Goal: Navigation & Orientation: Understand site structure

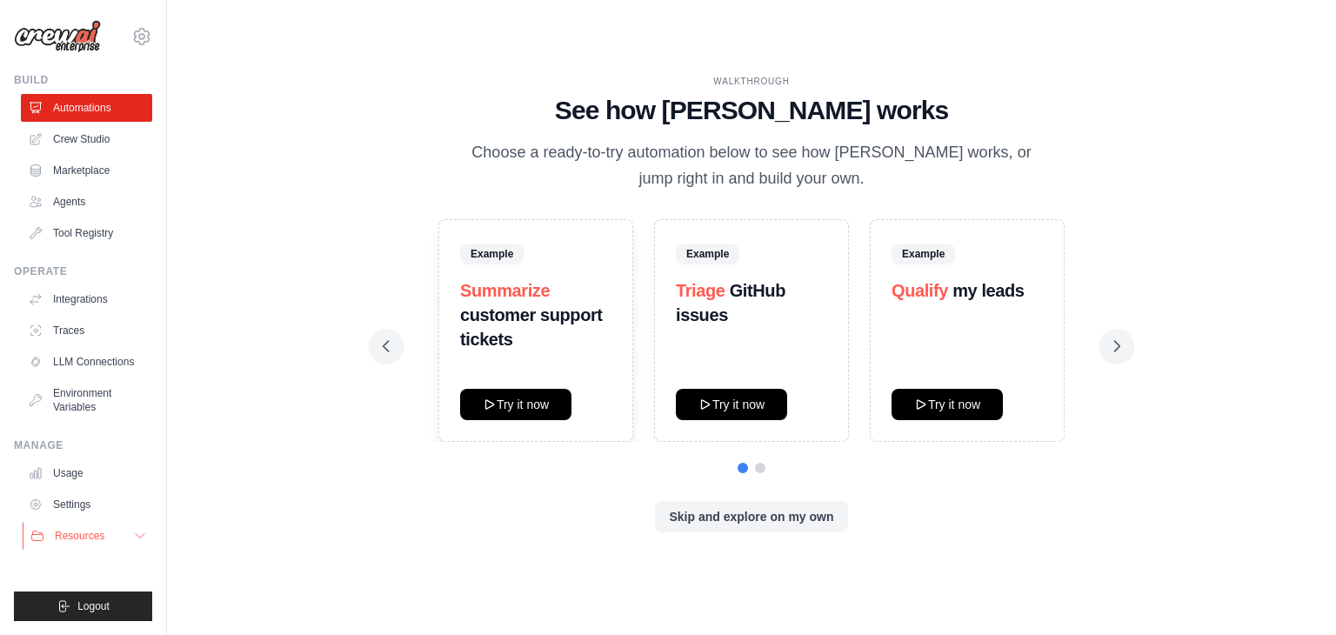
click at [111, 538] on button "Resources" at bounding box center [88, 536] width 131 height 28
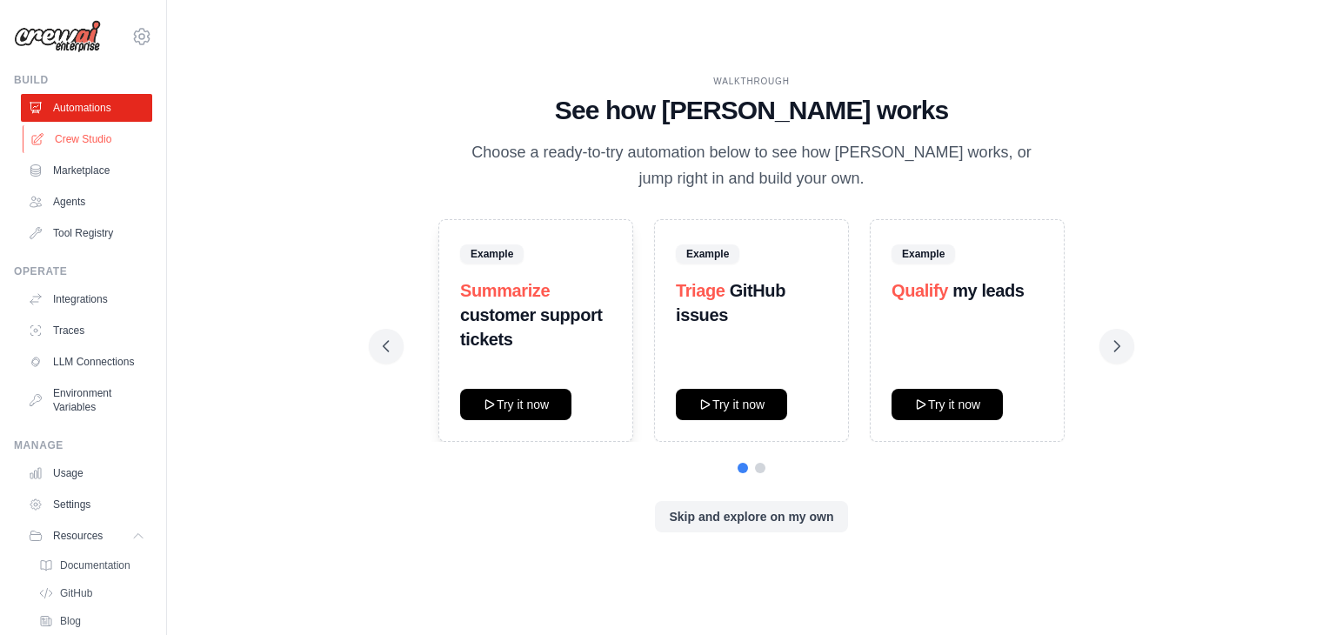
click at [80, 136] on link "Crew Studio" at bounding box center [88, 139] width 131 height 28
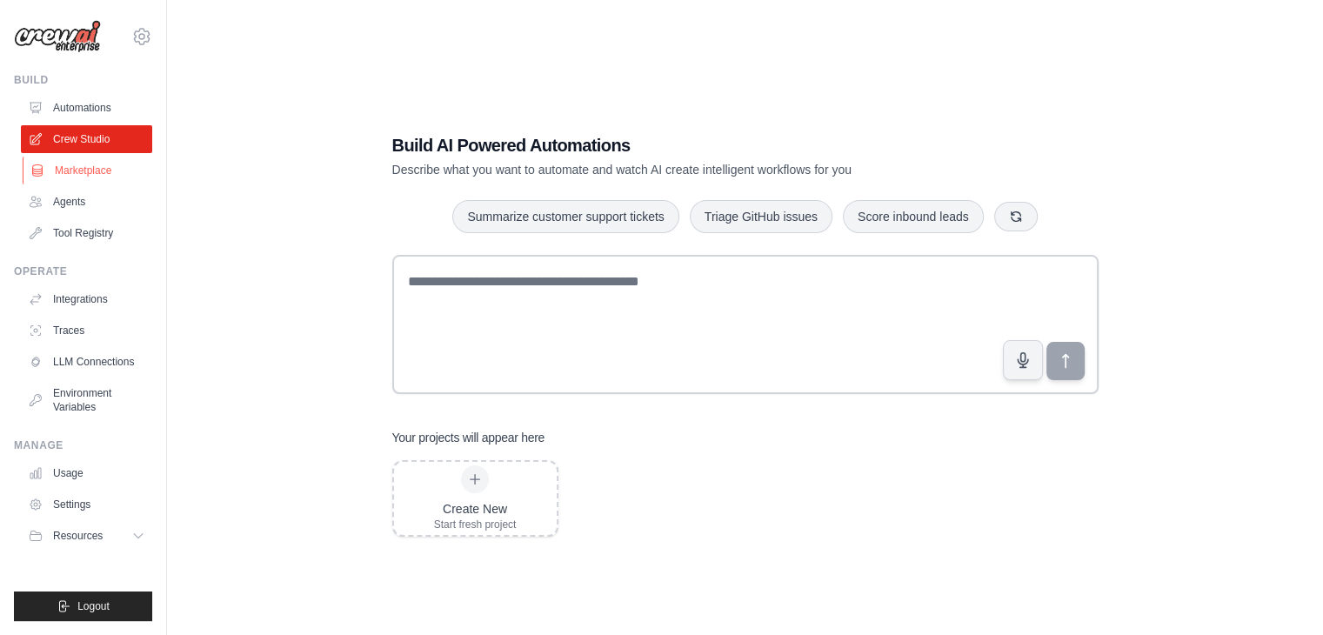
click at [87, 172] on link "Marketplace" at bounding box center [88, 171] width 131 height 28
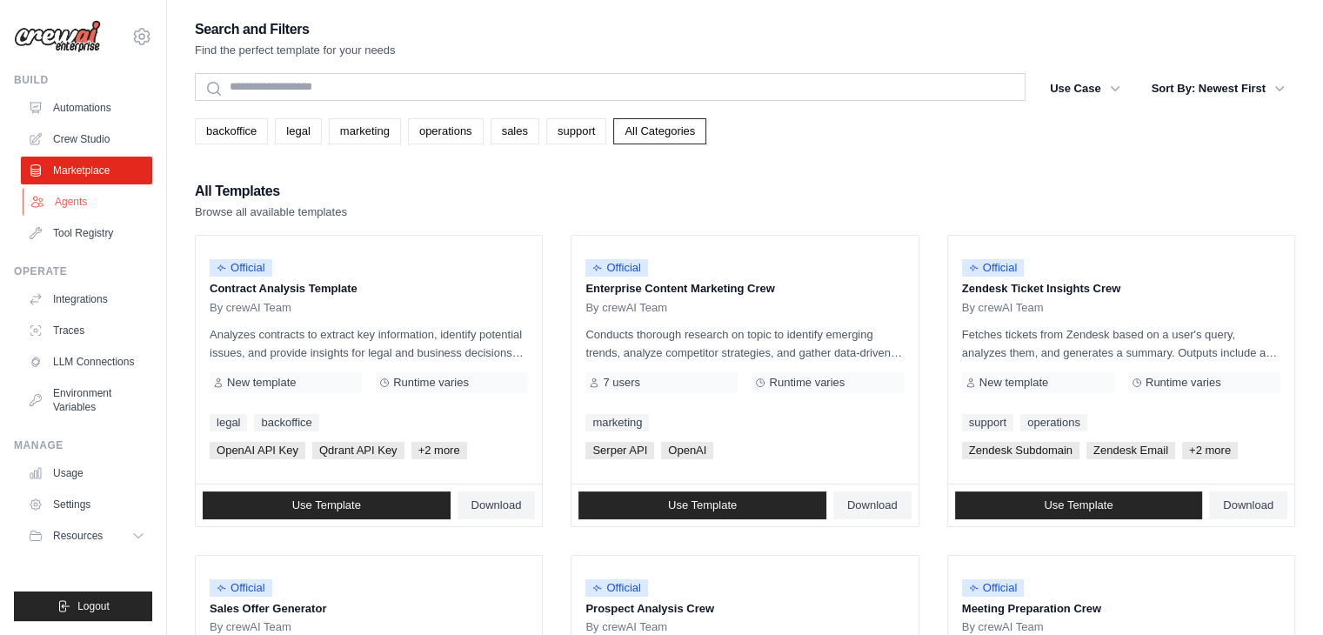
click at [66, 204] on link "Agents" at bounding box center [88, 202] width 131 height 28
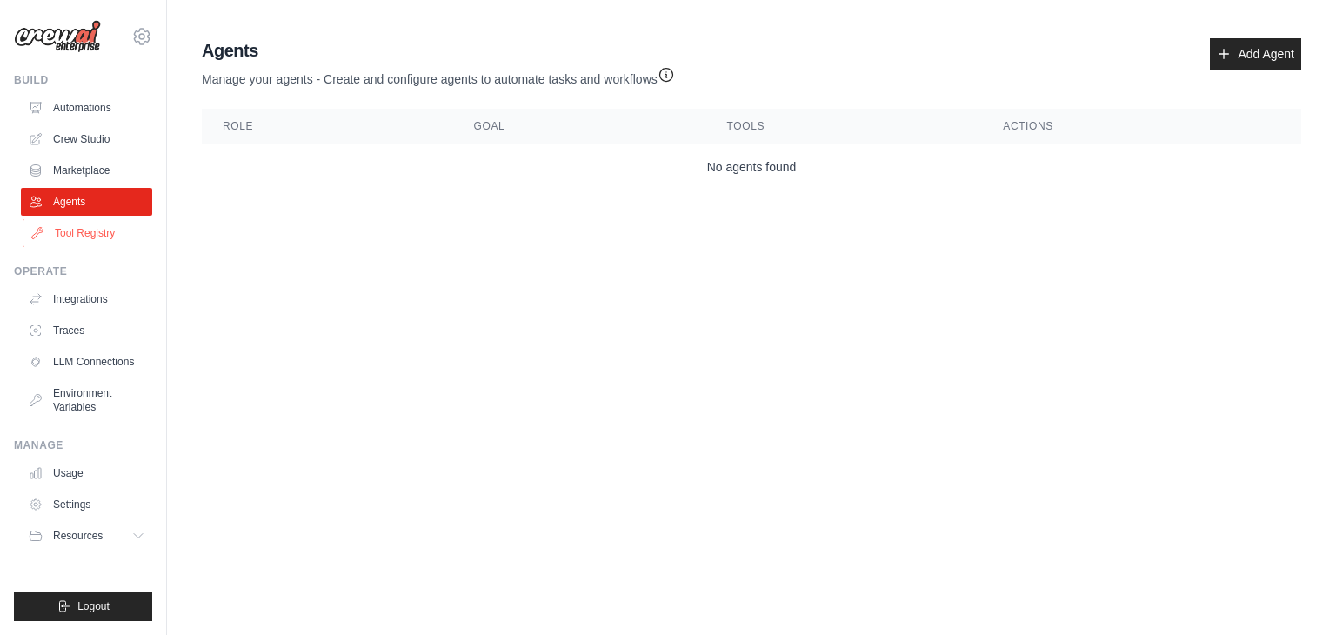
click at [79, 236] on link "Tool Registry" at bounding box center [88, 233] width 131 height 28
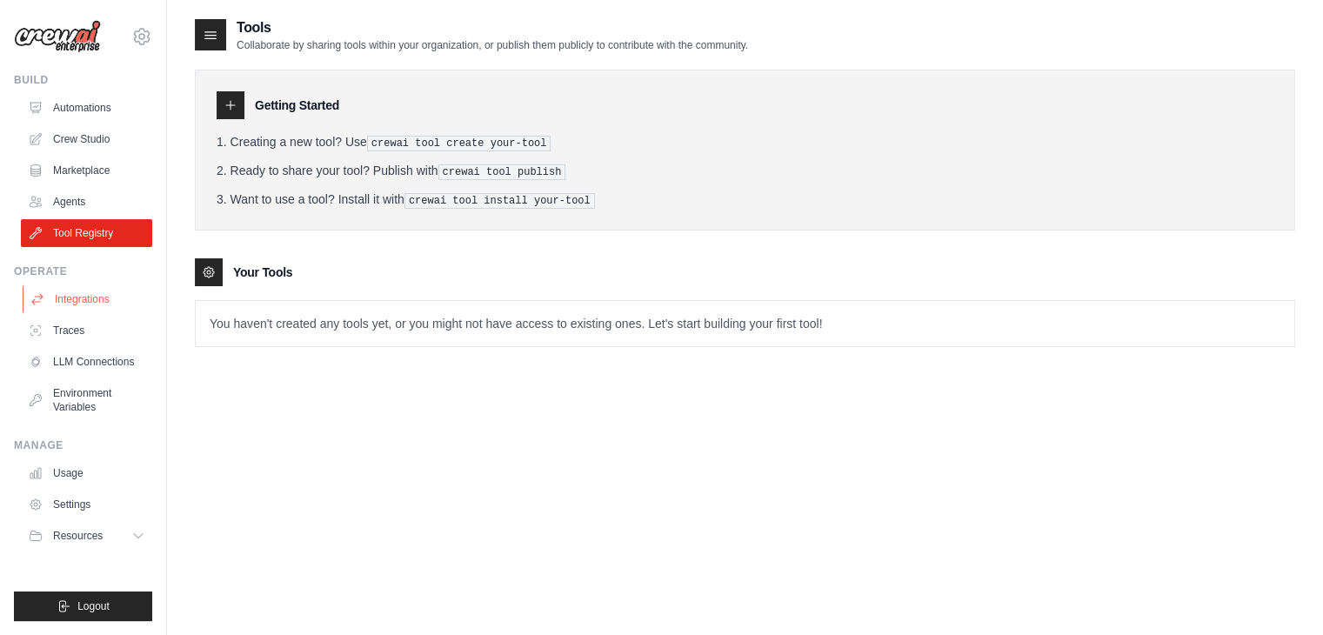
click at [77, 300] on link "Integrations" at bounding box center [88, 299] width 131 height 28
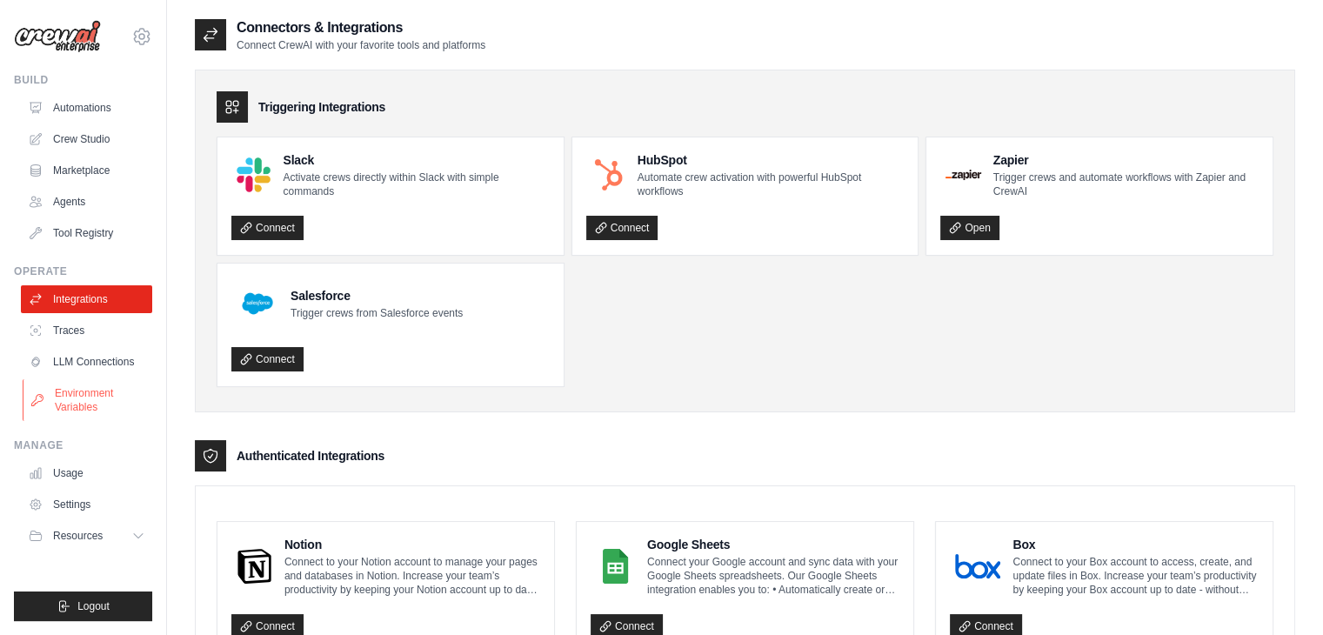
click at [61, 401] on link "Environment Variables" at bounding box center [88, 400] width 131 height 42
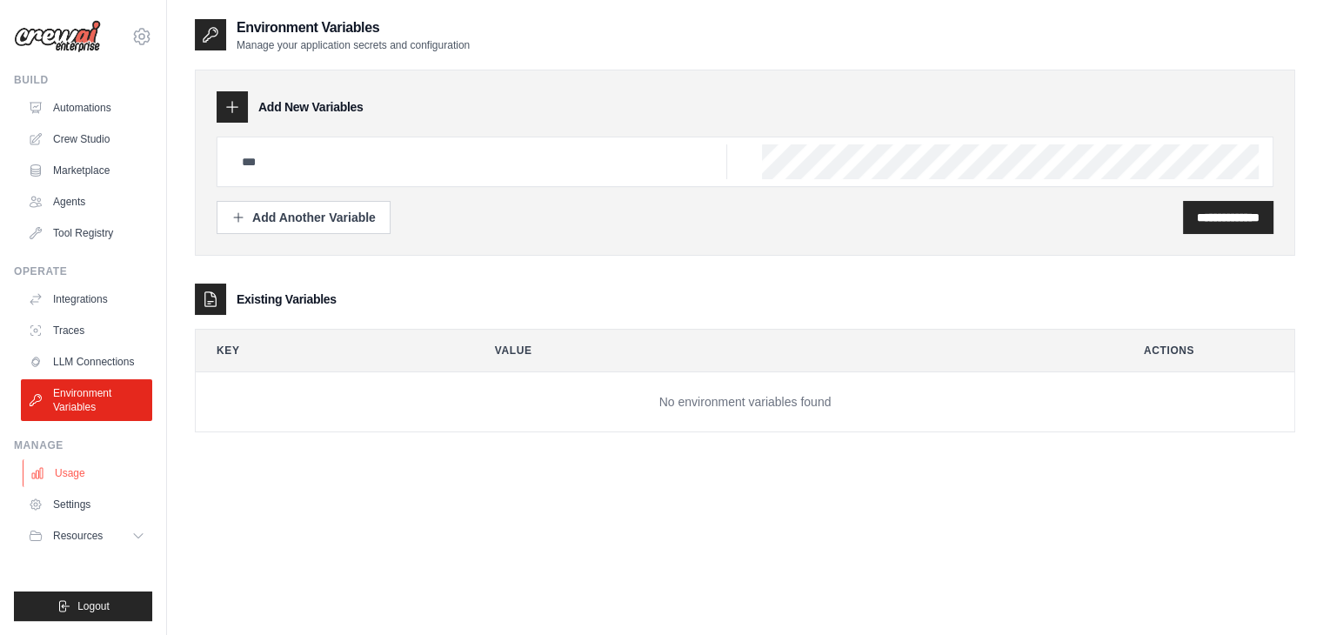
click at [68, 463] on link "Usage" at bounding box center [88, 473] width 131 height 28
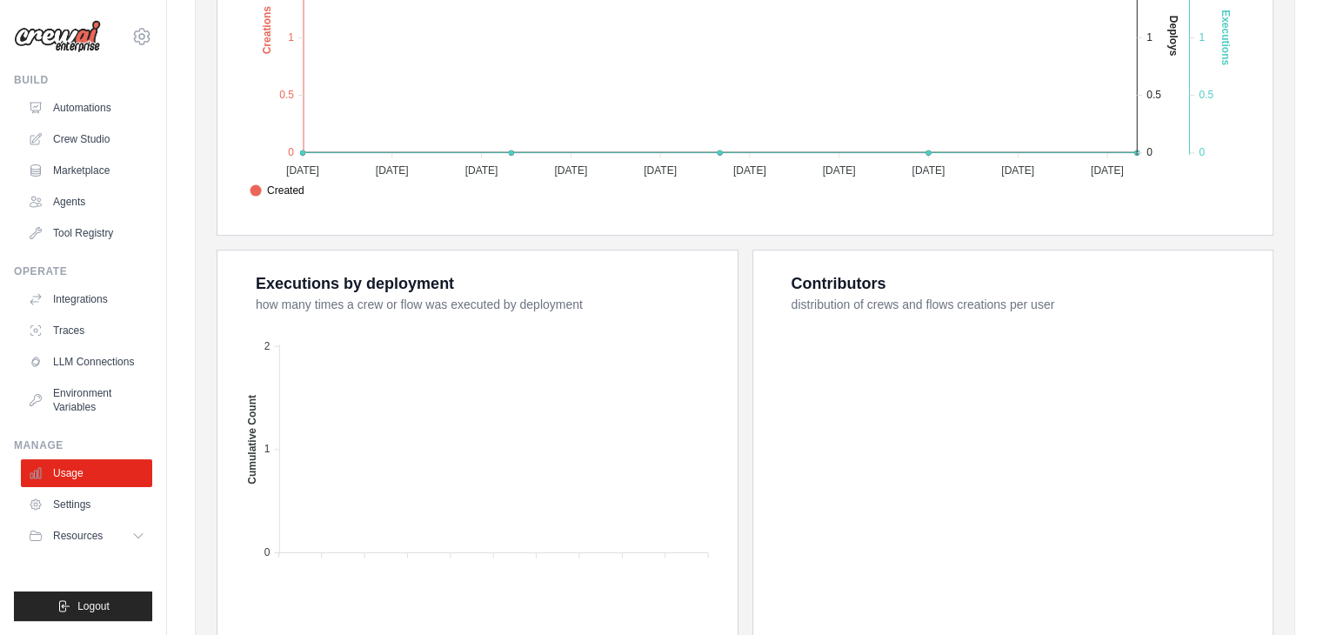
scroll to position [624, 0]
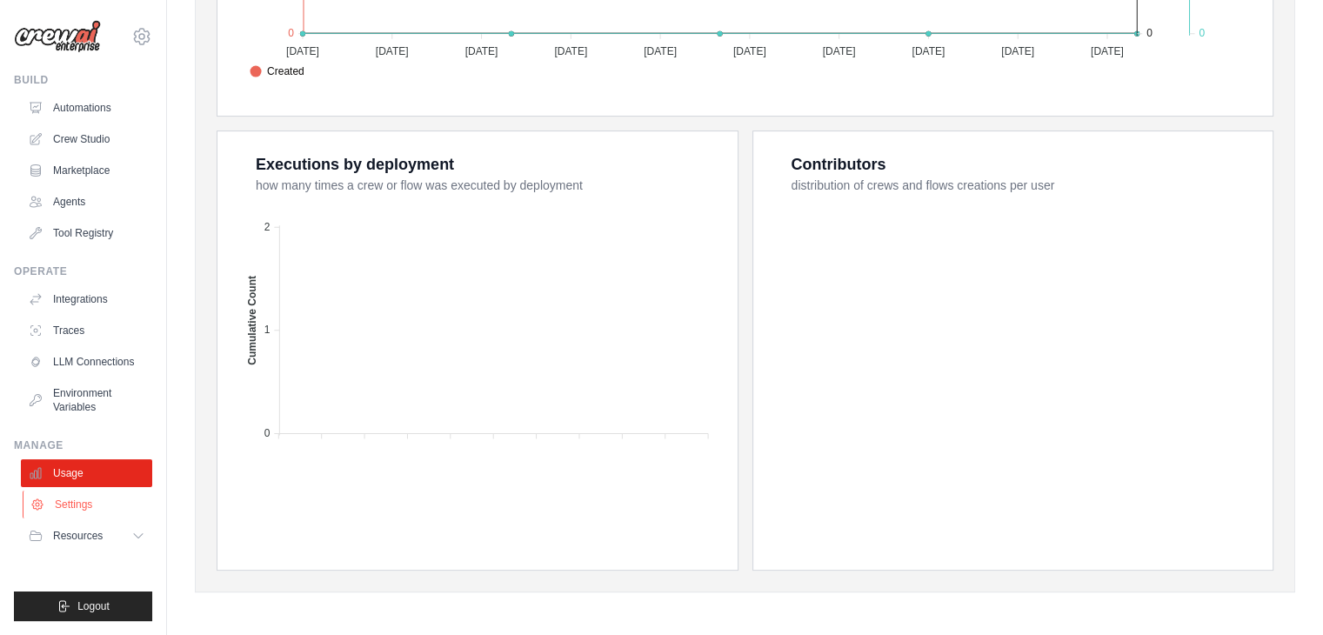
click at [99, 516] on link "Settings" at bounding box center [88, 505] width 131 height 28
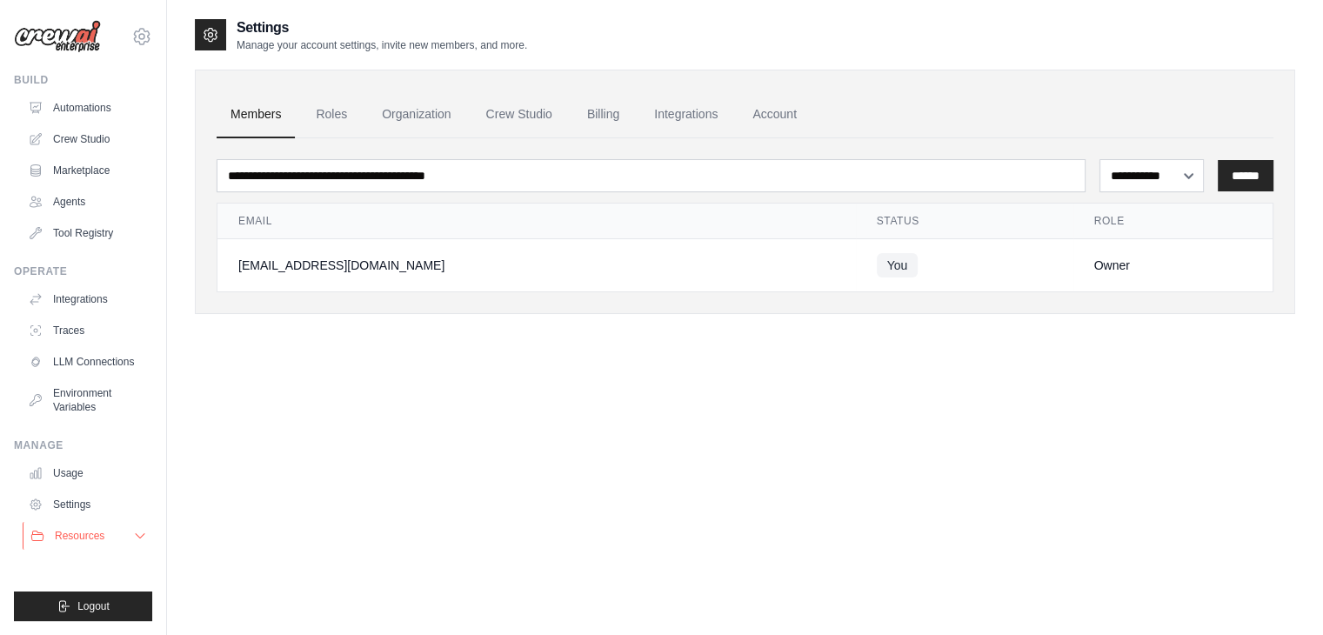
click at [63, 533] on span "Resources" at bounding box center [80, 536] width 50 height 14
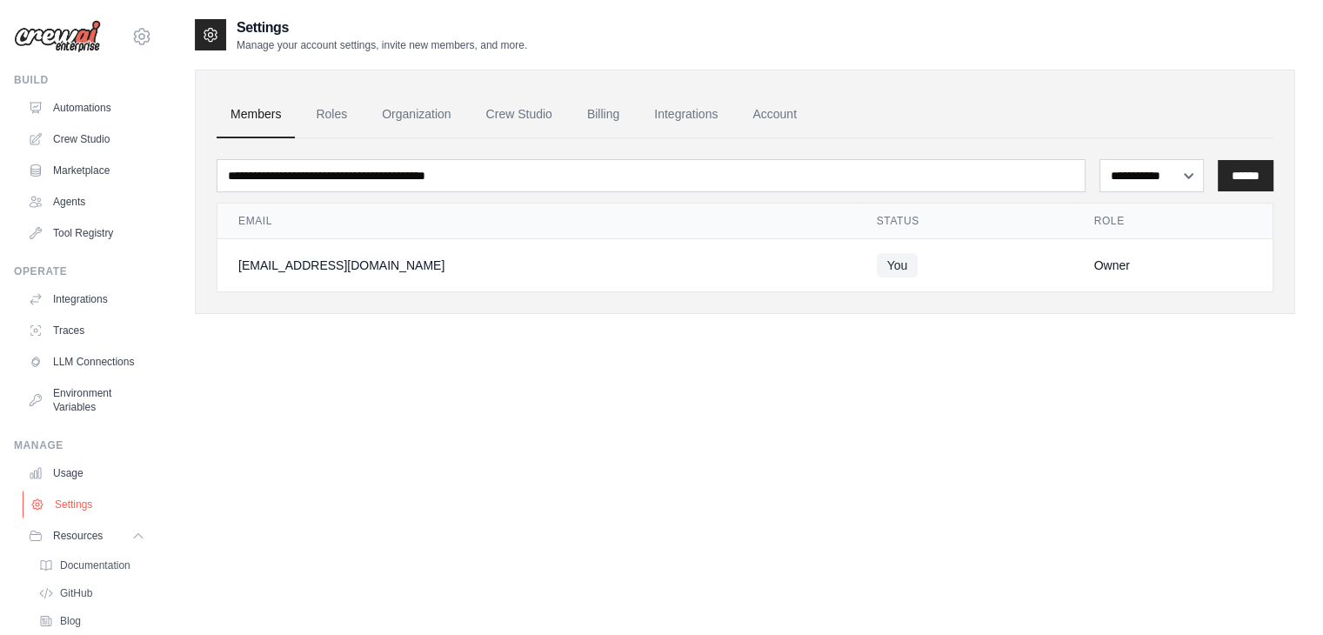
scroll to position [101, 0]
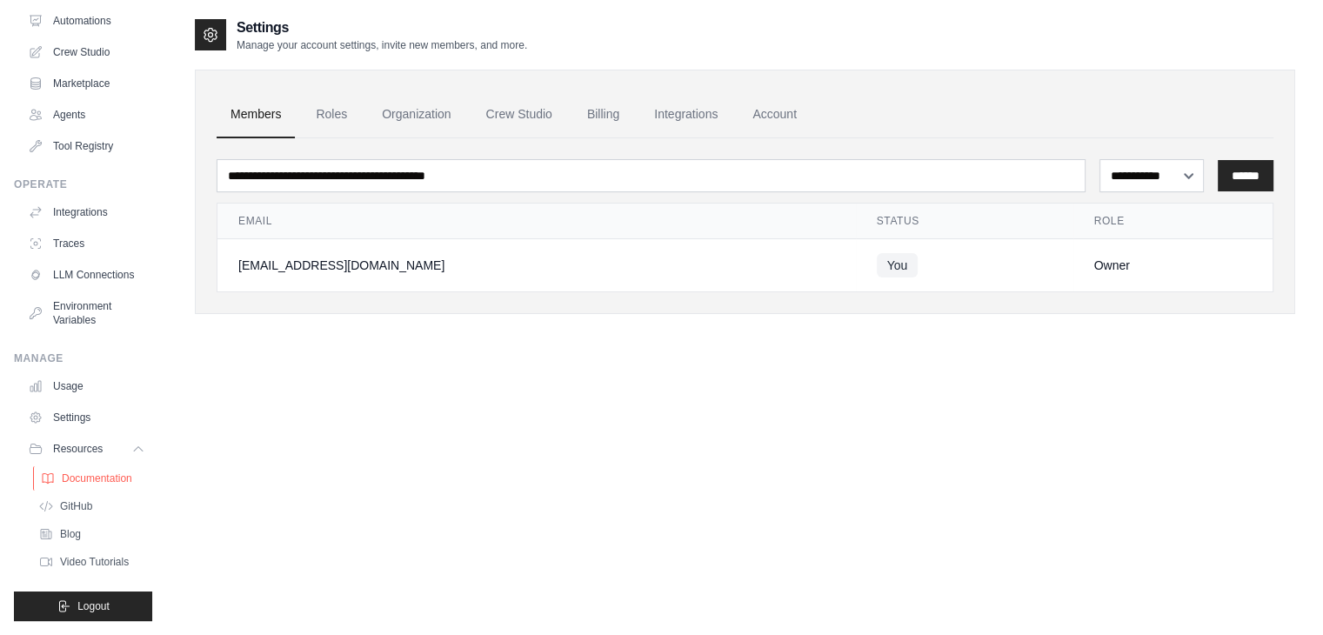
click at [85, 474] on span "Documentation" at bounding box center [97, 479] width 70 height 14
